Goal: Transaction & Acquisition: Book appointment/travel/reservation

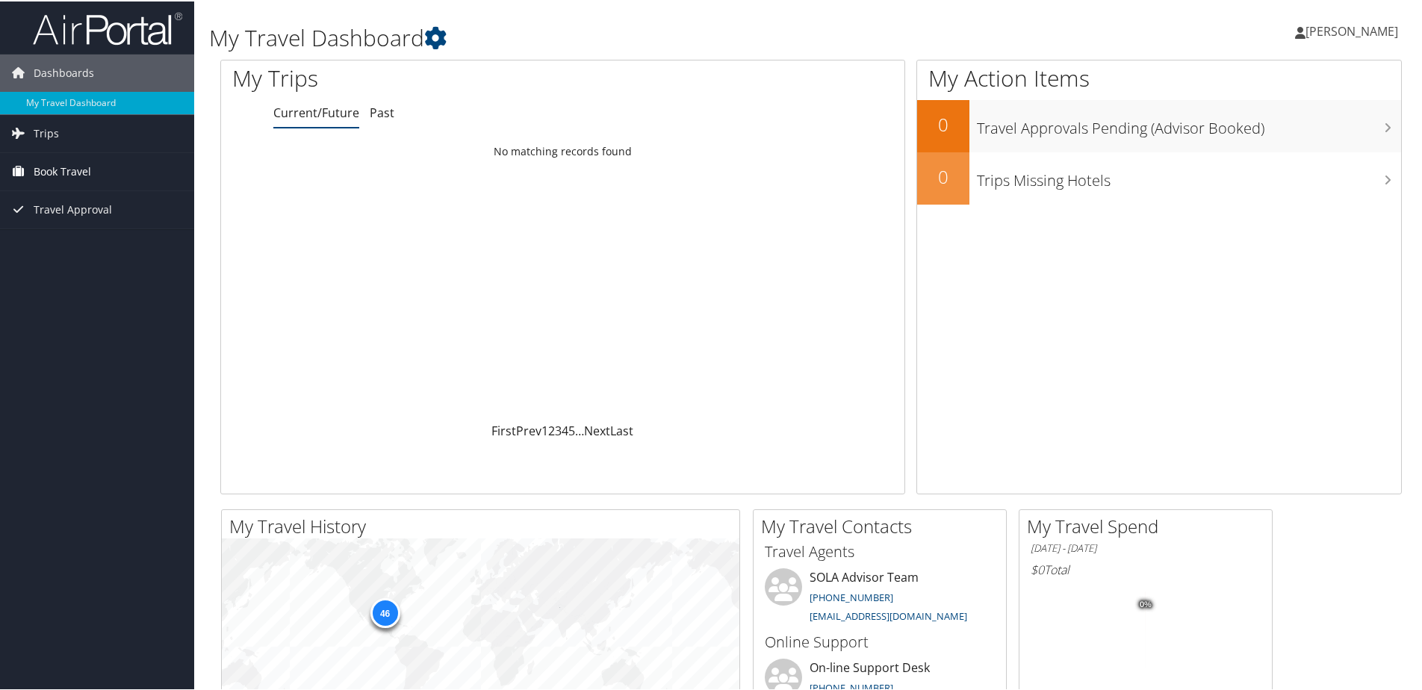
click at [132, 159] on link "Book Travel" at bounding box center [97, 170] width 194 height 37
click at [102, 223] on link "Book/Manage Online Trips" at bounding box center [97, 222] width 194 height 22
